Goal: Find specific fact

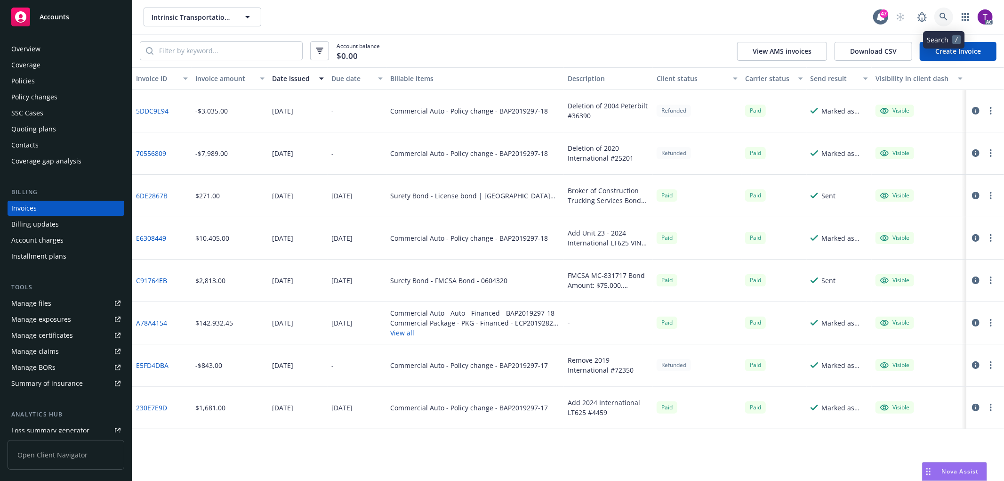
click at [944, 17] on icon at bounding box center [944, 17] width 8 height 8
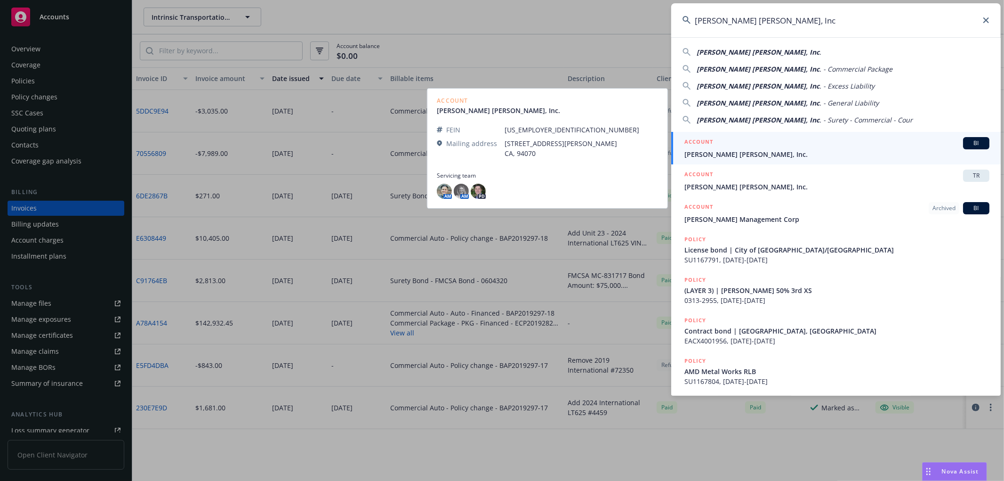
type input "[PERSON_NAME] [PERSON_NAME], Inc"
click at [699, 148] on h5 "ACCOUNT" at bounding box center [699, 142] width 29 height 11
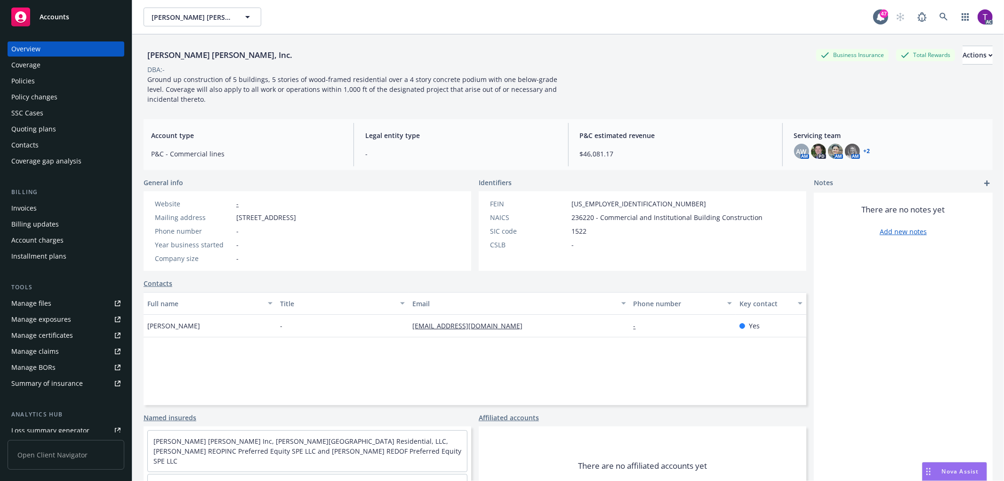
drag, startPoint x: 372, startPoint y: 213, endPoint x: 233, endPoint y: 218, distance: 139.5
click at [233, 218] on div "Mailing address [STREET_ADDRESS]" at bounding box center [225, 217] width 149 height 10
copy div "[STREET_ADDRESS]"
drag, startPoint x: 233, startPoint y: 50, endPoint x: 148, endPoint y: 53, distance: 85.3
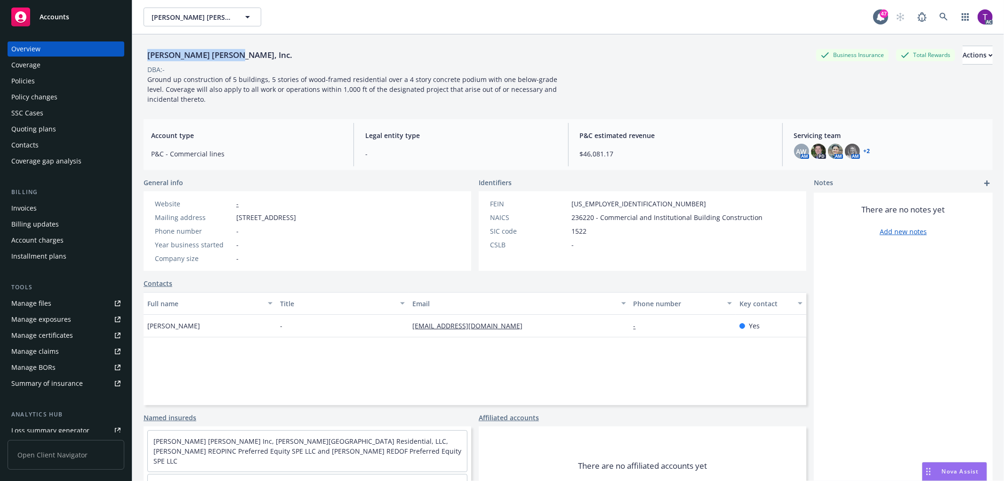
click at [148, 53] on div "[PERSON_NAME] [PERSON_NAME], Inc." at bounding box center [220, 55] width 153 height 12
copy div "[PERSON_NAME] [PERSON_NAME], Inc."
click at [33, 202] on div "Invoices" at bounding box center [23, 208] width 25 height 15
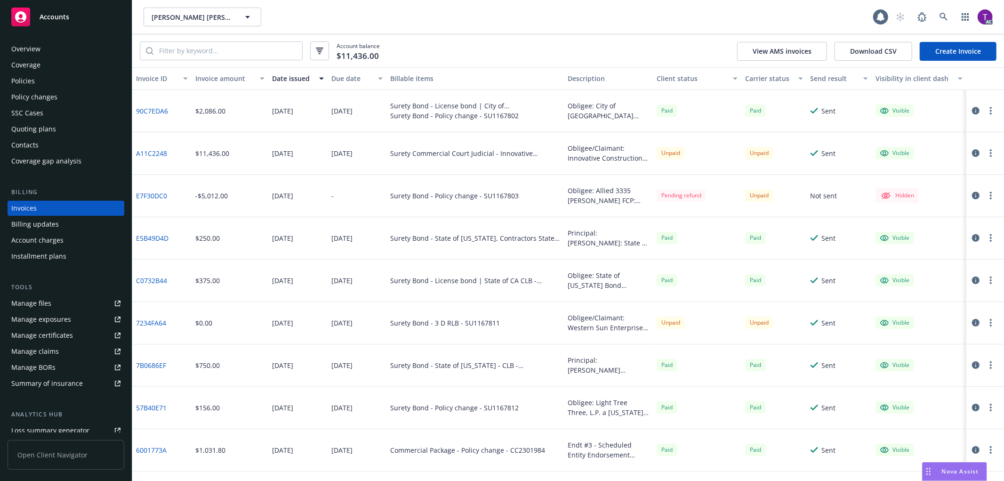
click at [217, 77] on div "Invoice amount" at bounding box center [224, 78] width 59 height 10
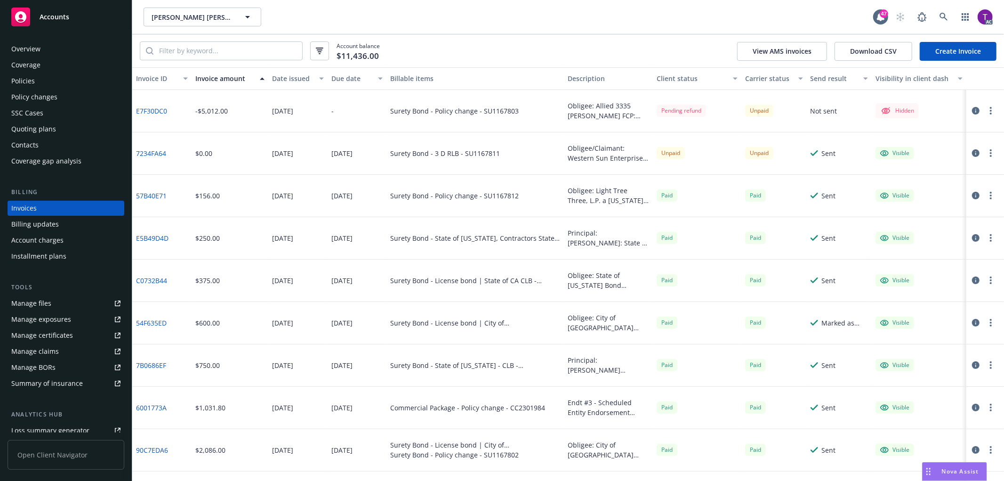
click at [971, 105] on div at bounding box center [983, 110] width 26 height 11
click at [972, 113] on icon "button" at bounding box center [976, 111] width 8 height 8
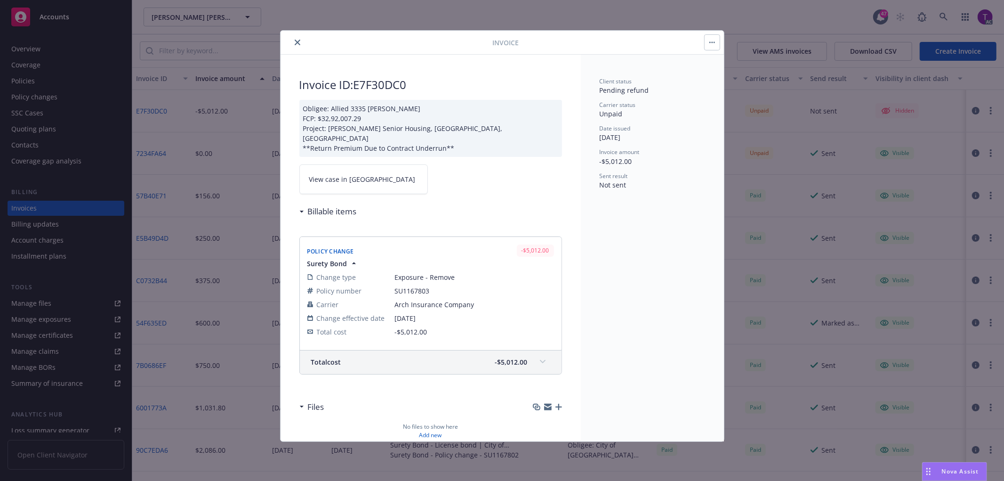
click at [368, 176] on link "View case in [GEOGRAPHIC_DATA]" at bounding box center [363, 179] width 129 height 30
click at [292, 40] on button "close" at bounding box center [297, 42] width 11 height 11
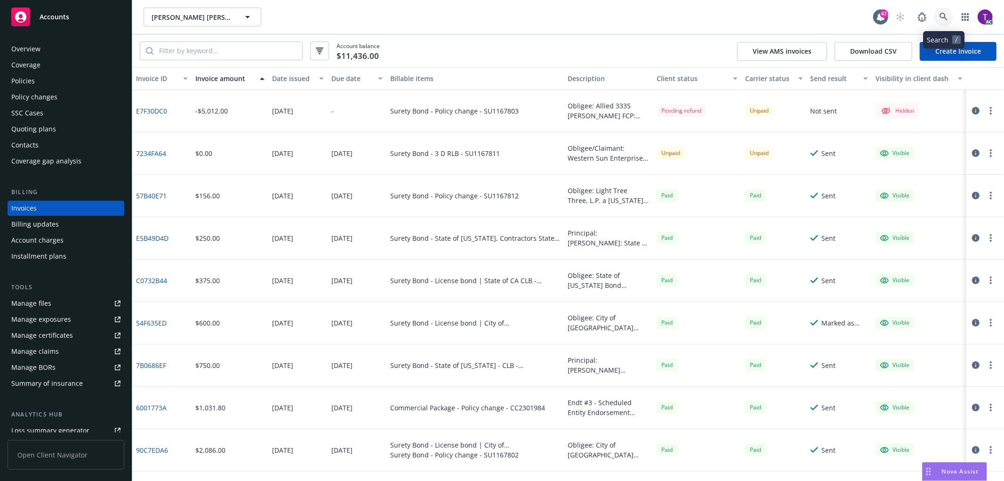
click at [942, 17] on icon at bounding box center [944, 17] width 8 height 8
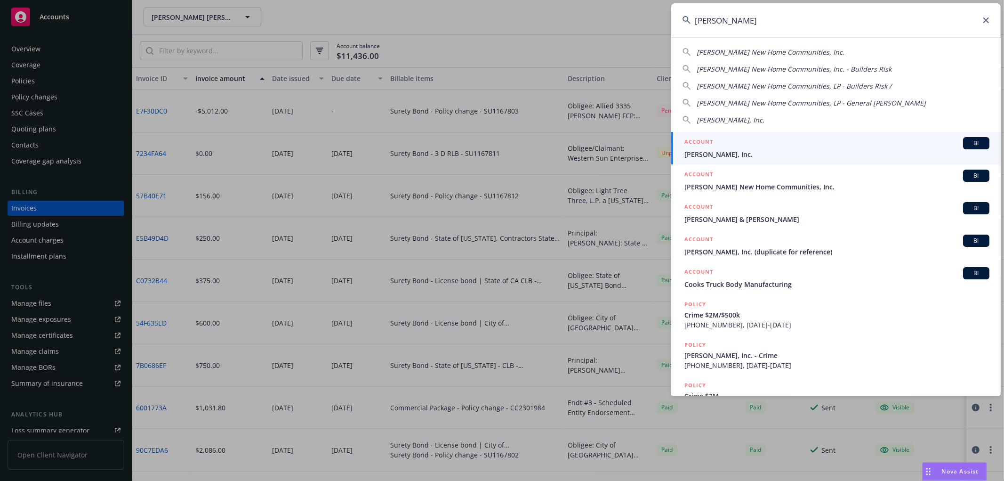
type input "[PERSON_NAME]"
click at [744, 153] on span "[PERSON_NAME], Inc." at bounding box center [837, 154] width 305 height 10
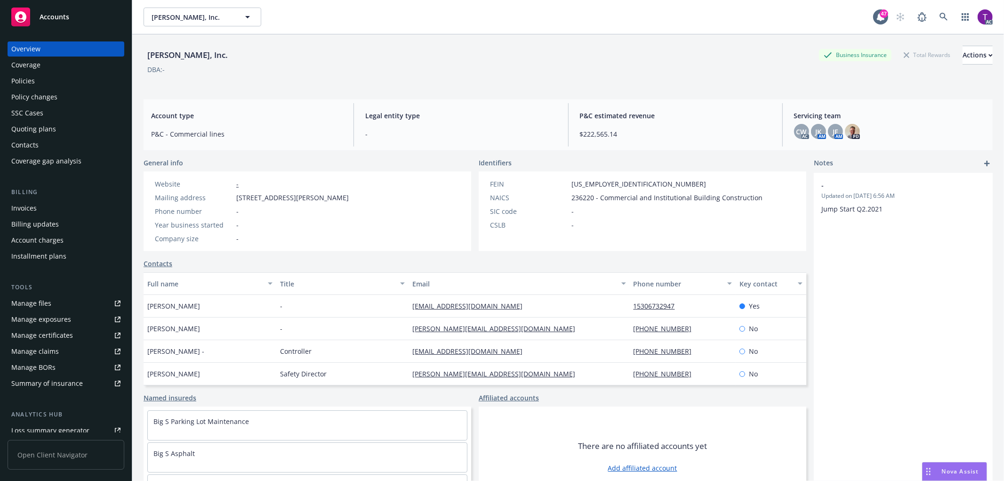
click at [57, 202] on div "Invoices" at bounding box center [65, 208] width 109 height 15
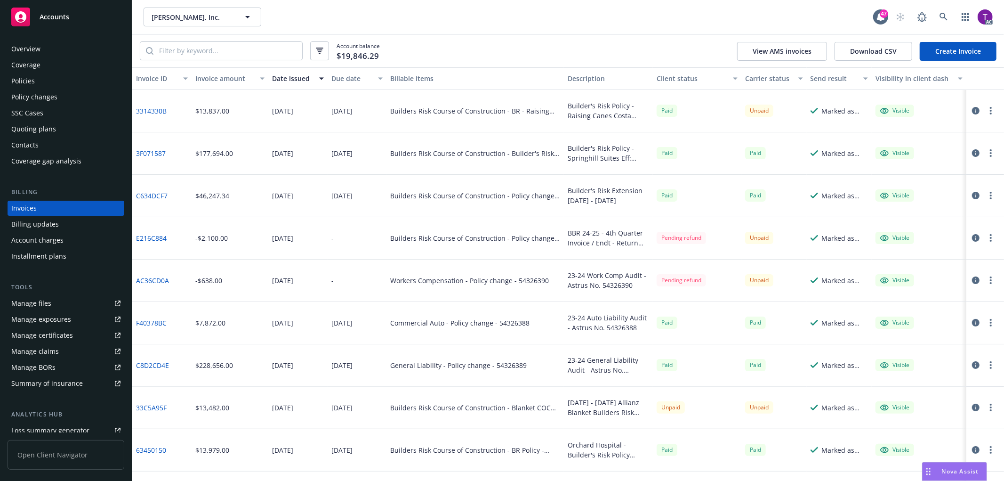
click at [226, 80] on div "Invoice amount" at bounding box center [224, 78] width 59 height 10
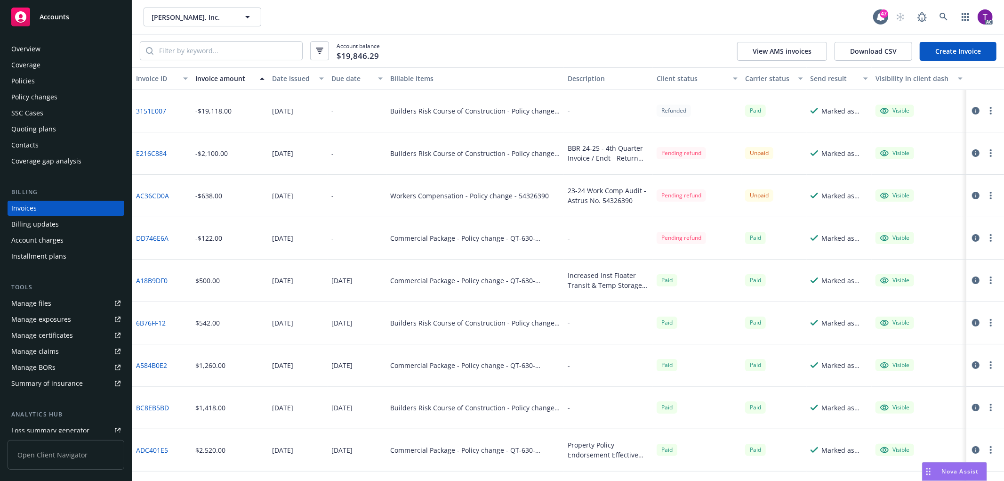
click at [972, 235] on icon "button" at bounding box center [976, 238] width 8 height 8
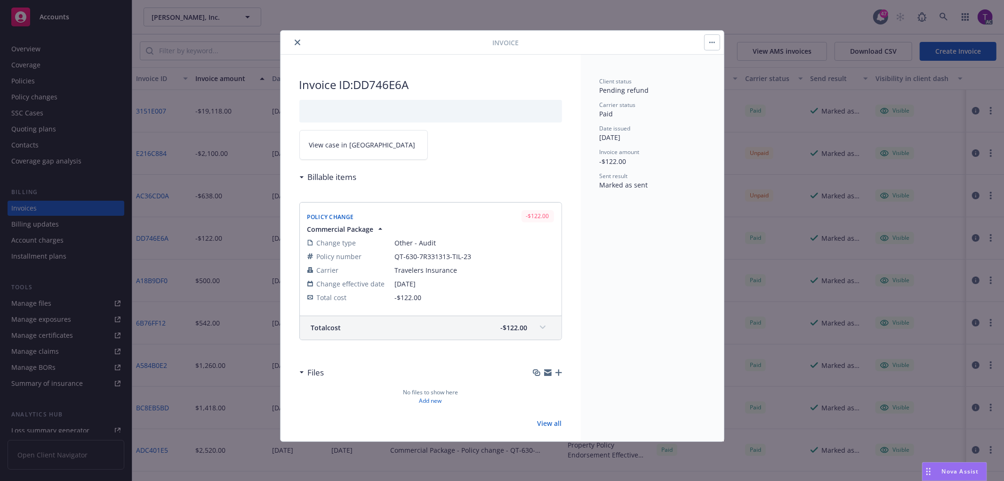
click at [325, 151] on link "View case in [GEOGRAPHIC_DATA]" at bounding box center [363, 145] width 129 height 30
drag, startPoint x: 421, startPoint y: 93, endPoint x: 356, endPoint y: 85, distance: 65.5
click at [356, 85] on div "Invoice ID: DD746E6A View case in SSC Billable items Policy Change -$122.00 Com…" at bounding box center [431, 253] width 300 height 396
copy h2 "DD746E6A"
click at [299, 41] on icon "close" at bounding box center [298, 43] width 6 height 6
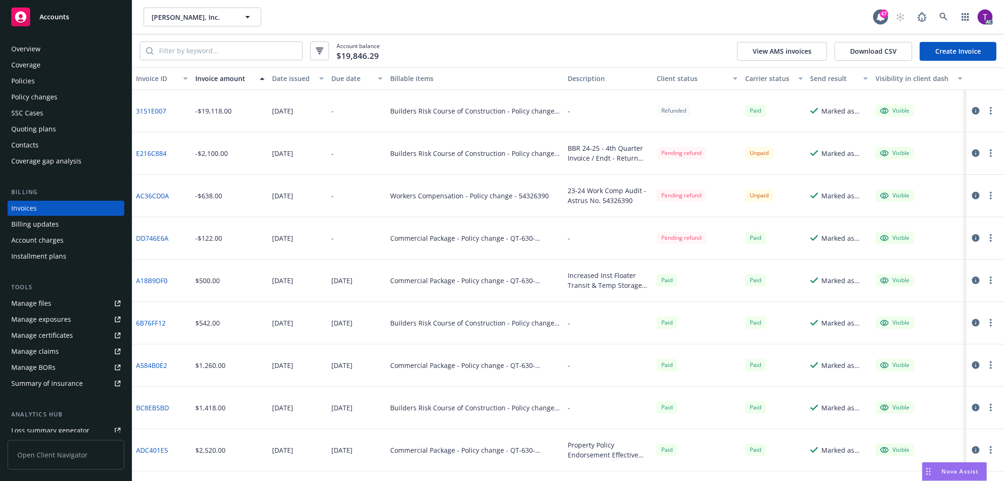
click at [44, 46] on div "Overview" at bounding box center [65, 48] width 109 height 15
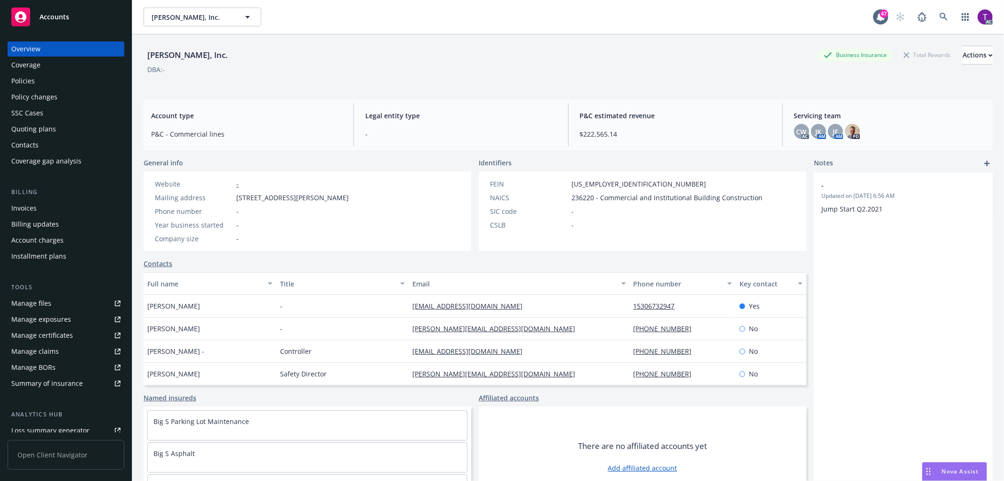
drag, startPoint x: 389, startPoint y: 196, endPoint x: 228, endPoint y: 194, distance: 161.0
click at [228, 194] on div "Mailing address [STREET_ADDRESS][PERSON_NAME]" at bounding box center [252, 198] width 202 height 10
copy div "[STREET_ADDRESS][PERSON_NAME]"
drag, startPoint x: 186, startPoint y: 59, endPoint x: 146, endPoint y: 55, distance: 39.8
click at [146, 55] on div "[PERSON_NAME], Inc." at bounding box center [188, 55] width 88 height 12
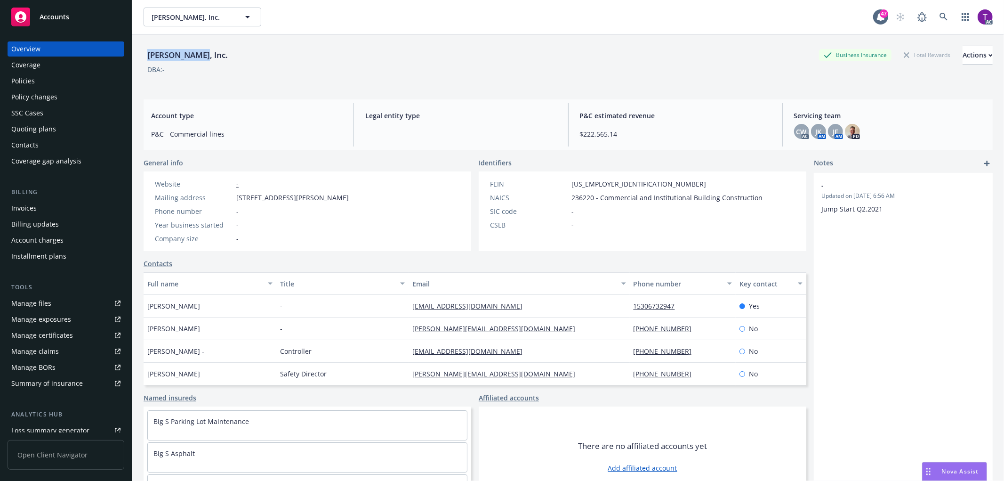
copy div "[PERSON_NAME], Inc."
click at [14, 210] on div "Invoices" at bounding box center [23, 208] width 25 height 15
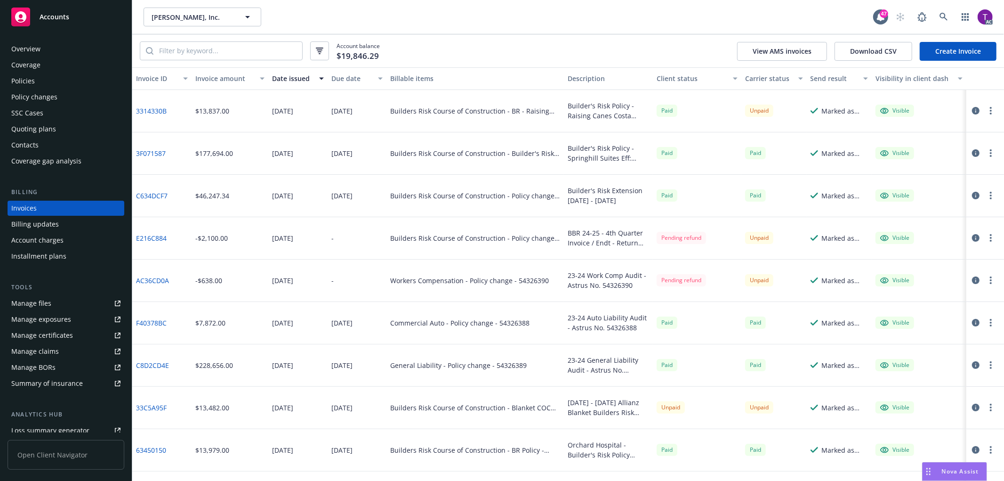
click at [219, 76] on div "Invoice amount" at bounding box center [224, 78] width 59 height 10
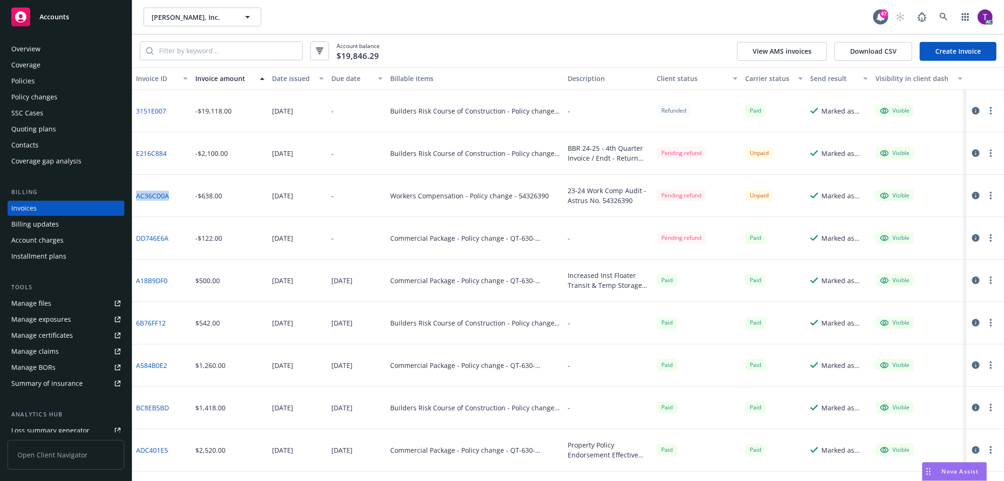
drag, startPoint x: 171, startPoint y: 195, endPoint x: 135, endPoint y: 195, distance: 35.8
click at [135, 195] on div "AC36CD0A" at bounding box center [161, 196] width 59 height 42
copy link "AC36CD0A"
click at [950, 20] on link at bounding box center [944, 17] width 19 height 19
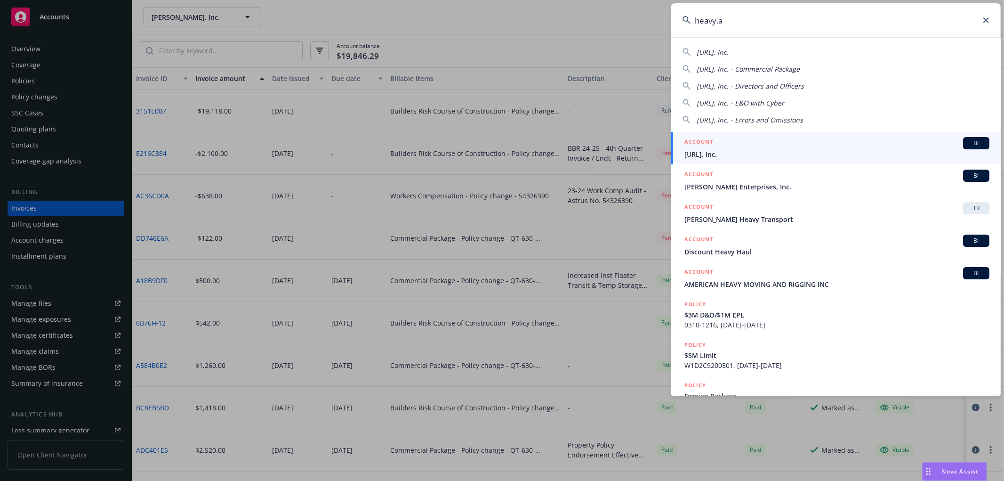
type input "heavy.a"
click at [831, 143] on div "ACCOUNT BI" at bounding box center [837, 143] width 305 height 12
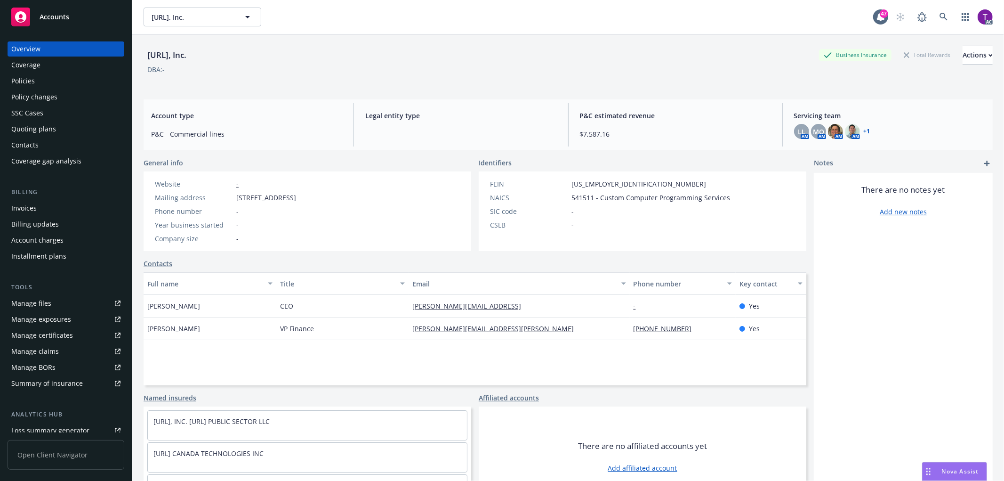
click at [53, 207] on div "Invoices" at bounding box center [65, 208] width 109 height 15
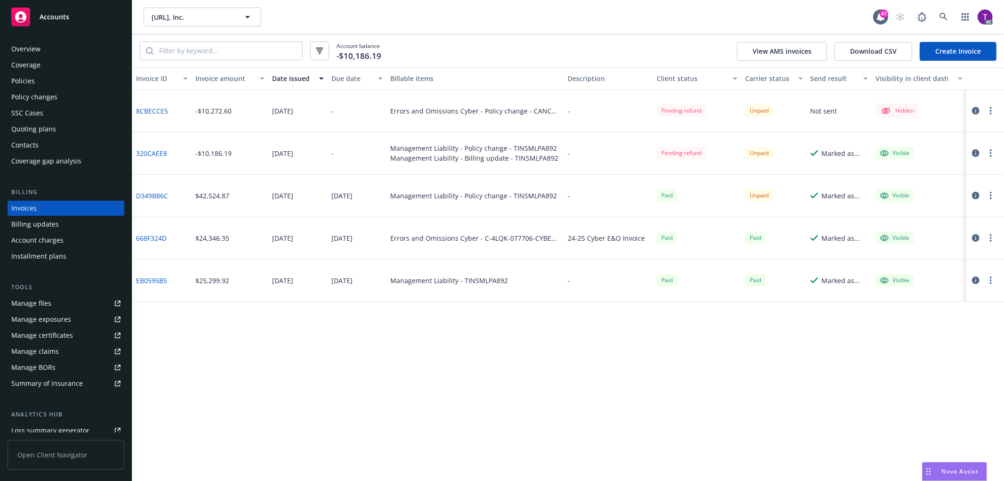
click at [159, 151] on link "320CAEE8" at bounding box center [151, 153] width 31 height 10
click at [975, 149] on icon "button" at bounding box center [976, 153] width 8 height 8
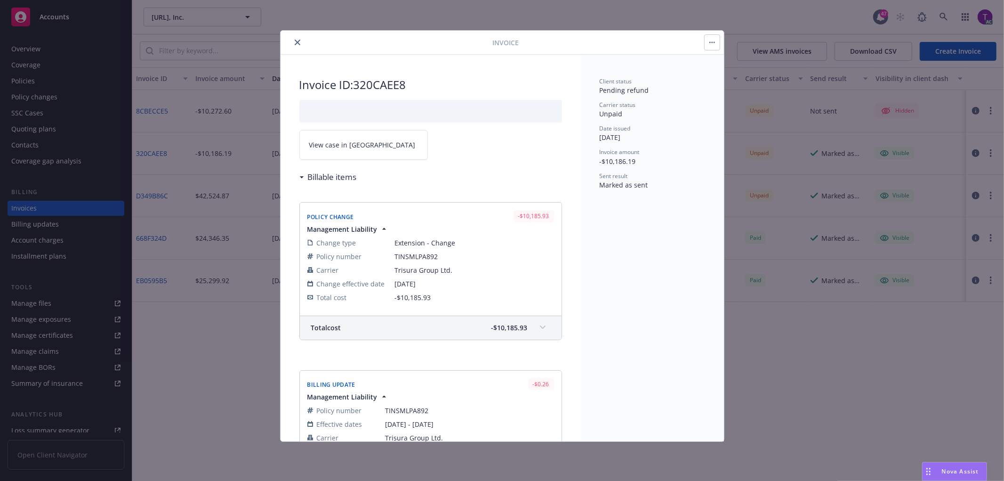
click at [339, 140] on span "View case in [GEOGRAPHIC_DATA]" at bounding box center [362, 145] width 106 height 10
click at [296, 41] on icon "close" at bounding box center [298, 43] width 6 height 6
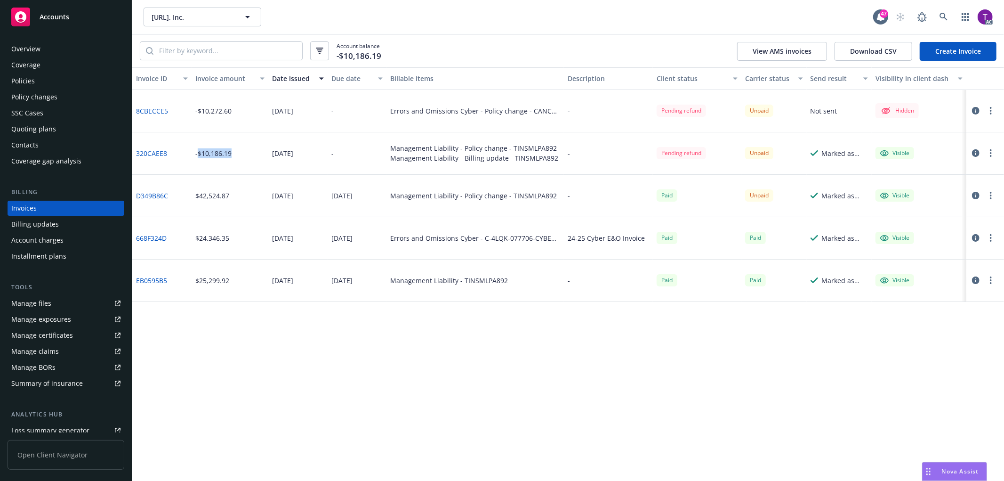
drag, startPoint x: 248, startPoint y: 153, endPoint x: 198, endPoint y: 157, distance: 49.6
click at [198, 157] on div "-$10,186.19" at bounding box center [230, 153] width 77 height 42
copy div "$10,186.19"
click at [151, 153] on link "320CAEE8" at bounding box center [151, 153] width 31 height 10
click at [317, 54] on icon "button" at bounding box center [320, 51] width 8 height 7
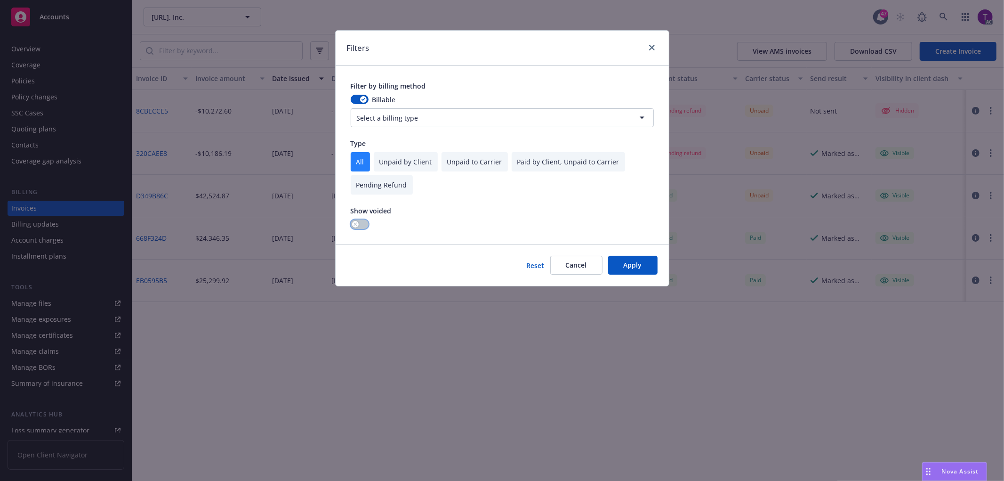
click at [361, 228] on button "button" at bounding box center [360, 223] width 18 height 9
click at [625, 267] on button "Apply" at bounding box center [632, 265] width 49 height 19
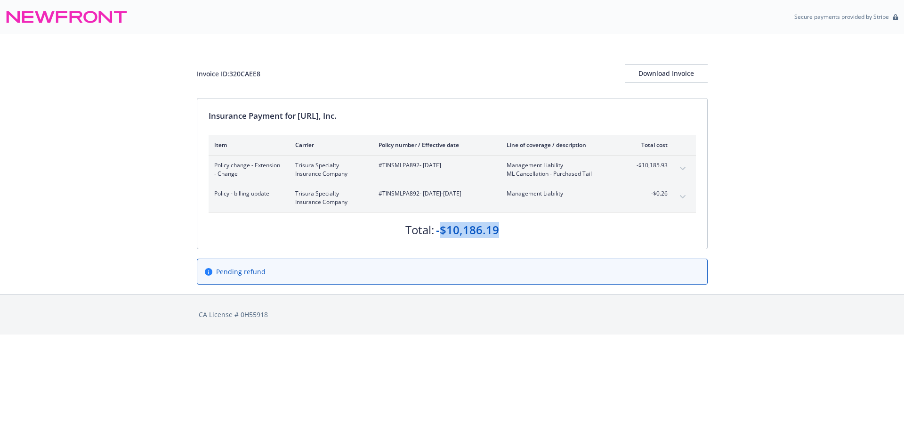
drag, startPoint x: 504, startPoint y: 234, endPoint x: 444, endPoint y: 226, distance: 60.8
click at [444, 226] on div "Total: -$10,186.19" at bounding box center [452, 224] width 487 height 25
copy div "$10,186.19"
click at [679, 196] on button "expand content" at bounding box center [682, 196] width 15 height 15
